Goal: Information Seeking & Learning: Learn about a topic

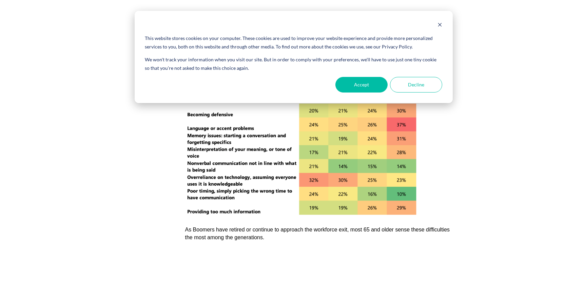
scroll to position [169, 0]
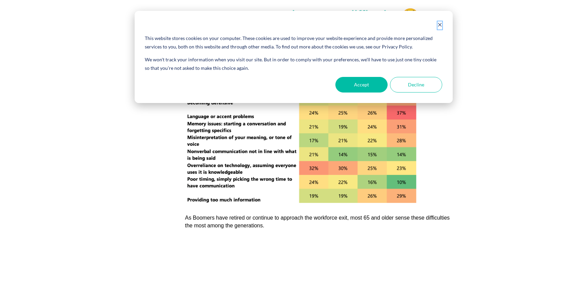
click at [439, 24] on icon "Dismiss cookie banner" at bounding box center [439, 24] width 5 height 5
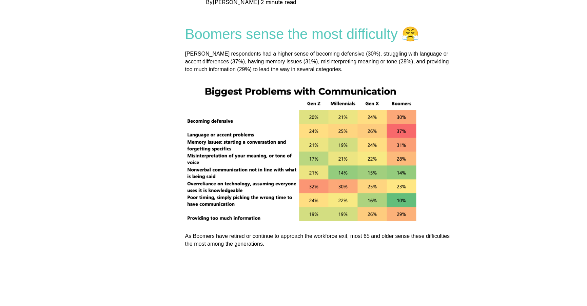
scroll to position [136, 0]
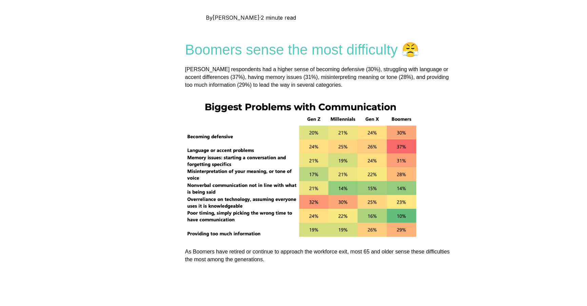
drag, startPoint x: 182, startPoint y: 76, endPoint x: 238, endPoint y: 76, distance: 55.2
click at [241, 77] on span "[PERSON_NAME] respondents had a higher sense of becoming defensive (30%), strug…" at bounding box center [317, 77] width 264 height 22
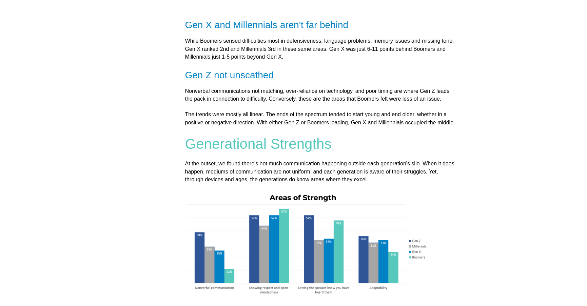
scroll to position [508, 0]
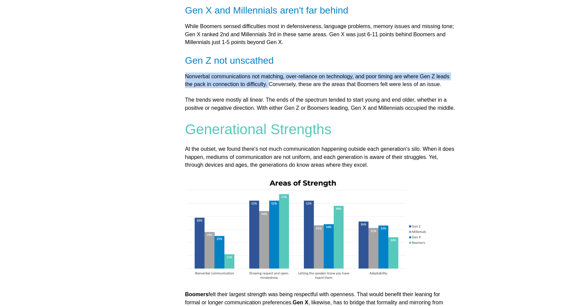
drag, startPoint x: 185, startPoint y: 83, endPoint x: 269, endPoint y: 91, distance: 83.8
click at [269, 87] on span "Nonverbal communications not matching, over-reliance on technology, and poor ti…" at bounding box center [317, 81] width 264 height 14
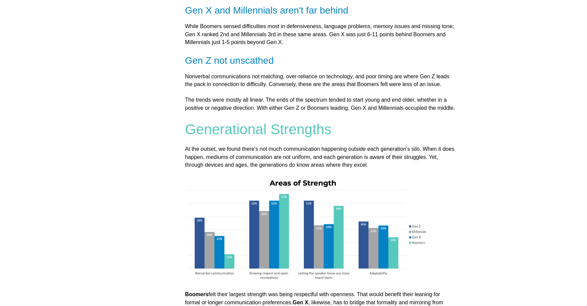
click at [170, 133] on div "All posts" at bounding box center [141, 77] width 88 height 1016
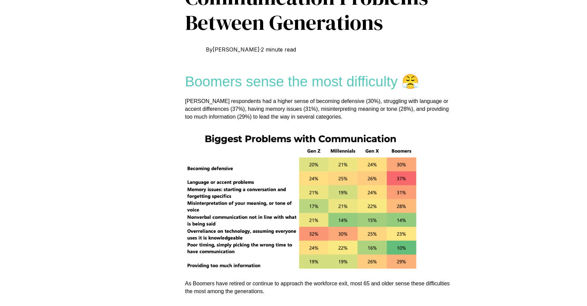
scroll to position [102, 0]
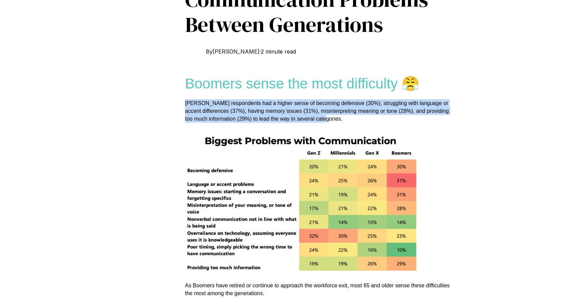
drag, startPoint x: 185, startPoint y: 110, endPoint x: 342, endPoint y: 126, distance: 157.4
click at [343, 123] on p "[PERSON_NAME] respondents had a higher sense of becoming defensive (30%), strug…" at bounding box center [320, 111] width 271 height 24
copy span "[PERSON_NAME] respondents had a higher sense of becoming defensive (30%), strug…"
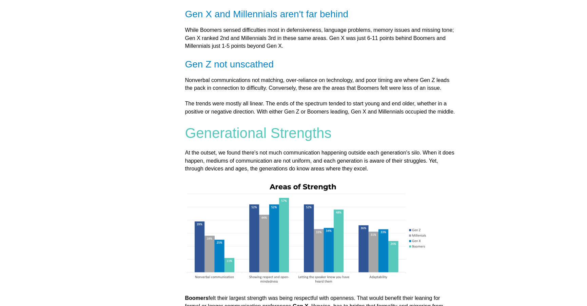
scroll to position [508, 0]
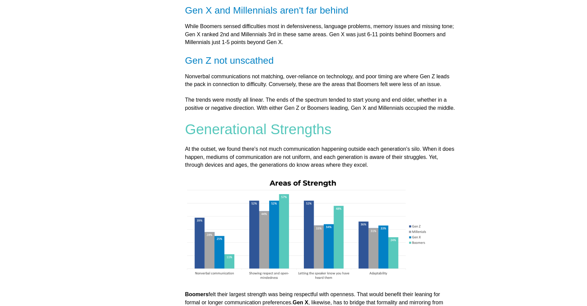
drag, startPoint x: 182, startPoint y: 83, endPoint x: 227, endPoint y: 85, distance: 45.1
click at [227, 85] on div "All posts [DATE] Communication Problems Between Generations By [PERSON_NAME] · …" at bounding box center [293, 77] width 393 height 1070
click at [227, 85] on span "Nonverbal communications not matching, over-reliance on technology, and poor ti…" at bounding box center [317, 81] width 264 height 14
drag, startPoint x: 186, startPoint y: 85, endPoint x: 222, endPoint y: 84, distance: 36.3
click at [222, 84] on span "Nonverbal communications not matching, over-reliance on technology, and poor ti…" at bounding box center [317, 81] width 264 height 14
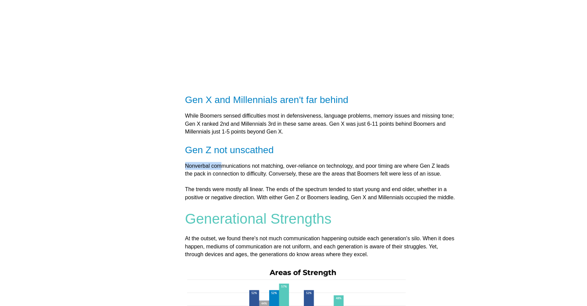
scroll to position [441, 0]
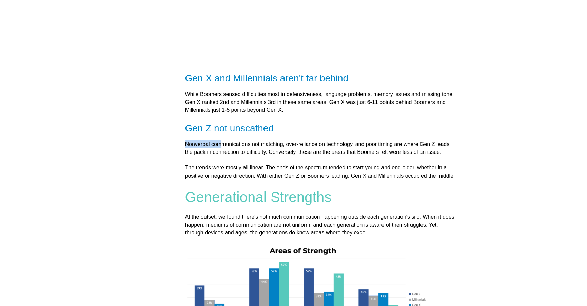
click at [186, 151] on span "Nonverbal communications not matching, over-reliance on technology, and poor ti…" at bounding box center [317, 148] width 264 height 14
drag, startPoint x: 184, startPoint y: 150, endPoint x: 278, endPoint y: 151, distance: 94.2
click at [278, 151] on div "All posts [DATE] Communication Problems Between Generations By [PERSON_NAME] · …" at bounding box center [293, 145] width 393 height 1070
click at [279, 154] on span "Nonverbal communications not matching, over-reliance on technology, and poor ti…" at bounding box center [317, 148] width 264 height 14
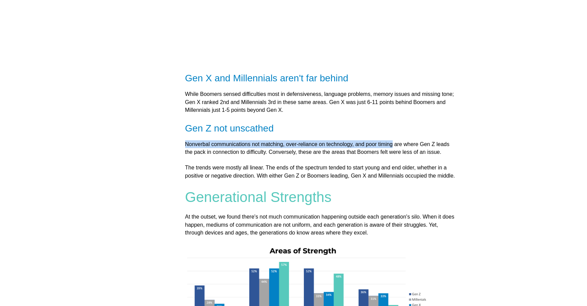
drag, startPoint x: 185, startPoint y: 151, endPoint x: 393, endPoint y: 154, distance: 207.7
click at [393, 154] on span "Nonverbal communications not matching, over-reliance on technology, and poor ti…" at bounding box center [317, 148] width 264 height 14
copy span "Nonverbal communications not matching, over-reliance on technology, and poor ti…"
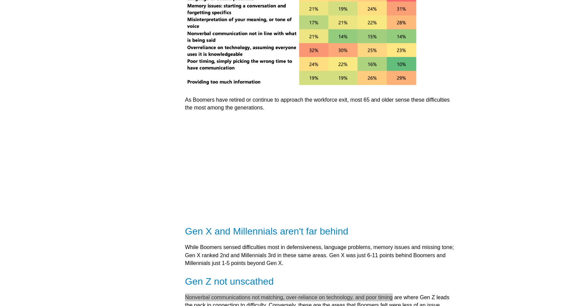
scroll to position [203, 0]
